Goal: Task Accomplishment & Management: Use online tool/utility

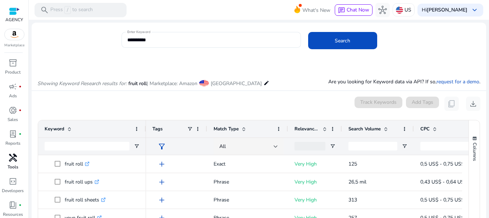
scroll to position [26, 0]
click at [14, 134] on span "handyman" at bounding box center [13, 132] width 9 height 9
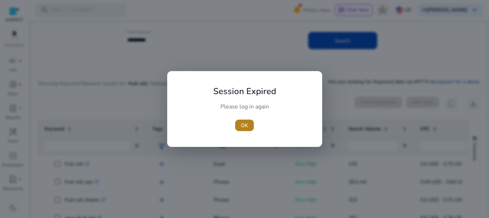
click at [241, 127] on span "OK" at bounding box center [244, 126] width 7 height 8
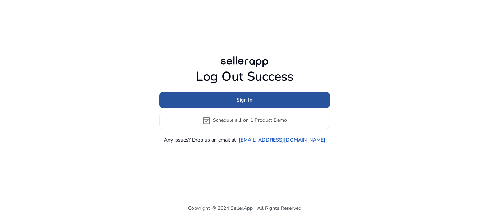
click at [255, 102] on span at bounding box center [244, 99] width 171 height 17
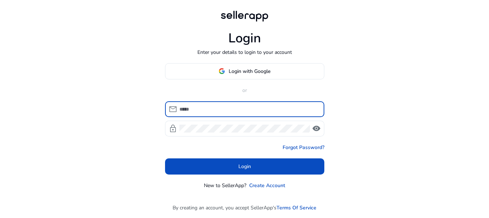
type input "**********"
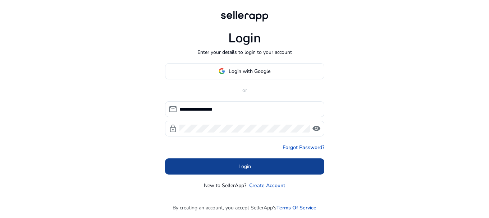
drag, startPoint x: 252, startPoint y: 70, endPoint x: 247, endPoint y: 164, distance: 93.2
click at [247, 164] on div "**********" at bounding box center [244, 126] width 159 height 126
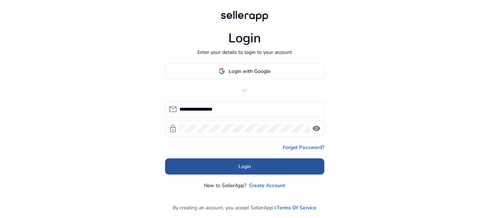
click at [247, 164] on span "Login" at bounding box center [244, 167] width 13 height 8
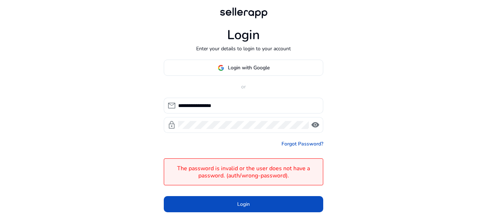
click at [318, 123] on span "visibility" at bounding box center [315, 125] width 9 height 9
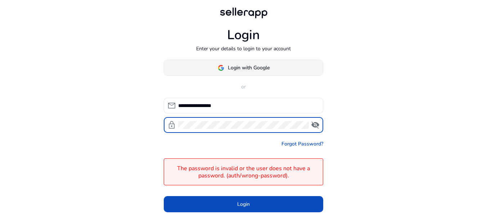
click at [252, 69] on span "Login with Google" at bounding box center [249, 68] width 42 height 8
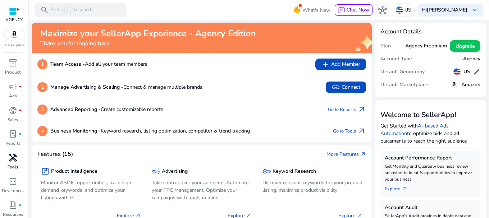
click at [9, 160] on span "handyman" at bounding box center [13, 158] width 9 height 9
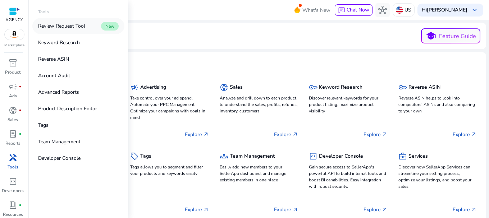
click at [72, 26] on p "Review Request Tool" at bounding box center [61, 26] width 47 height 8
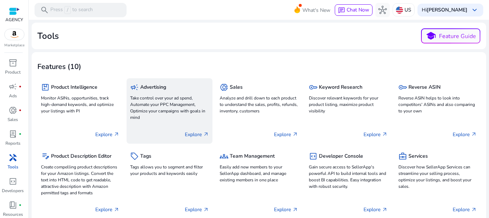
click at [170, 113] on p "Take control over your ad spend, Automate your PPC Management, Optimize your ca…" at bounding box center [169, 108] width 78 height 26
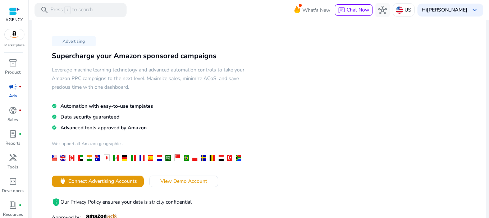
scroll to position [11, 0]
